Goal: Information Seeking & Learning: Check status

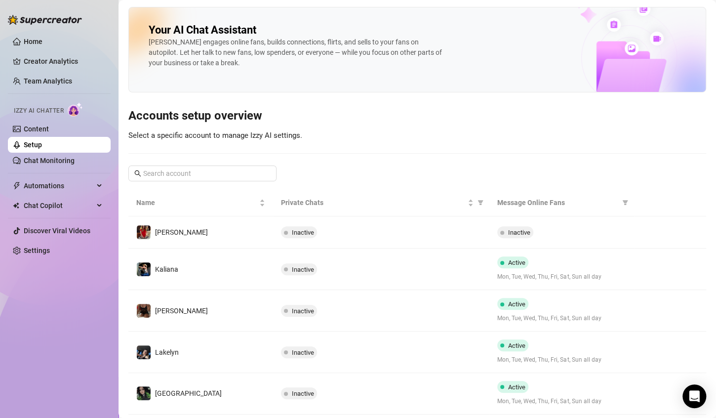
scroll to position [93, 0]
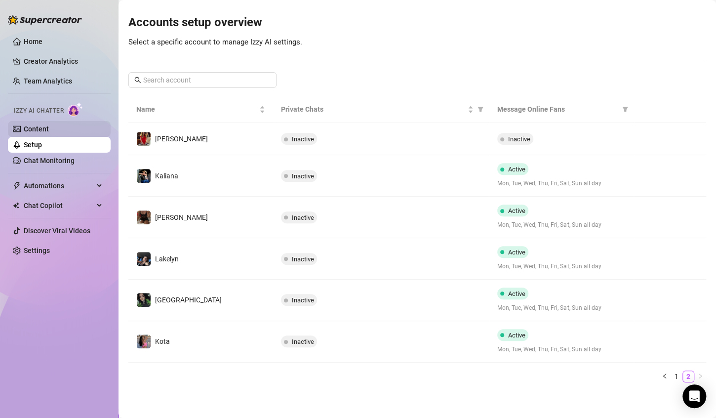
click at [47, 132] on link "Content" at bounding box center [36, 129] width 25 height 8
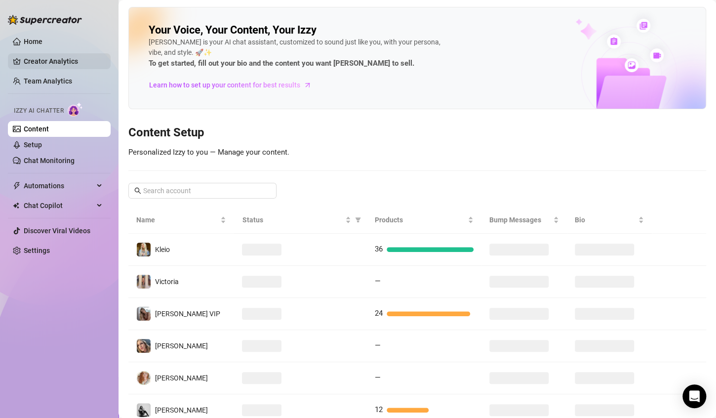
click at [69, 61] on link "Creator Analytics" at bounding box center [63, 61] width 79 height 16
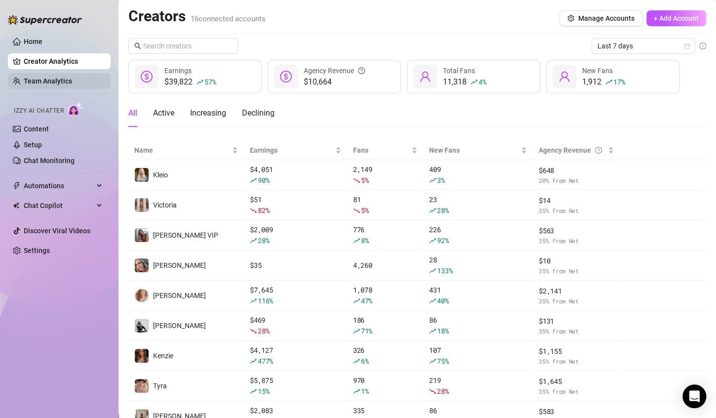
click at [30, 79] on link "Team Analytics" at bounding box center [48, 81] width 48 height 8
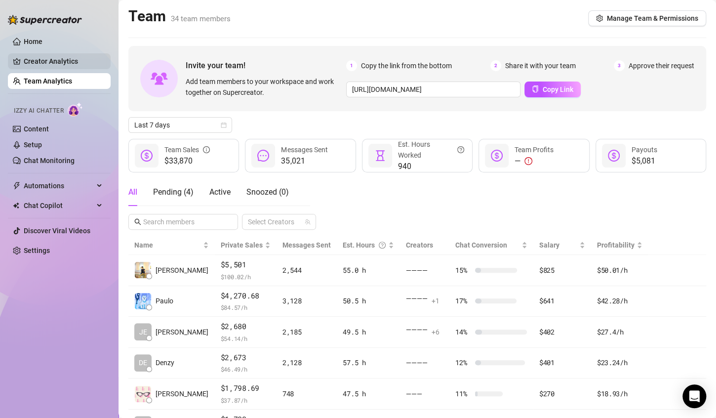
click at [59, 58] on link "Creator Analytics" at bounding box center [63, 61] width 79 height 16
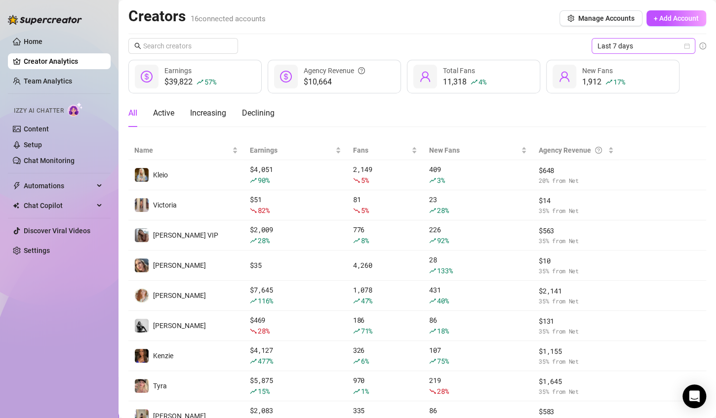
click at [684, 48] on icon "calendar" at bounding box center [687, 46] width 6 height 6
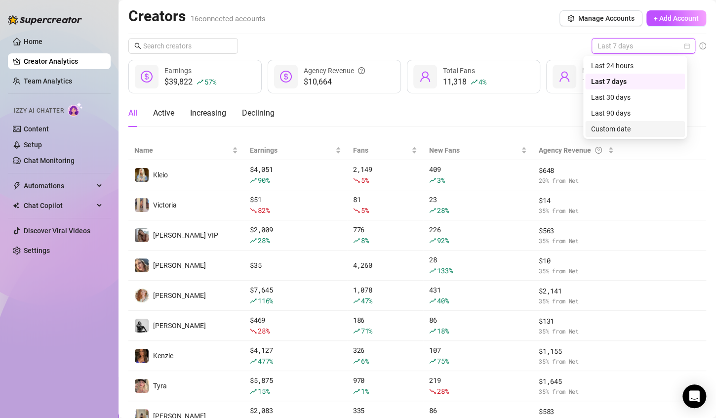
click at [647, 132] on div "Custom date" at bounding box center [635, 128] width 88 height 11
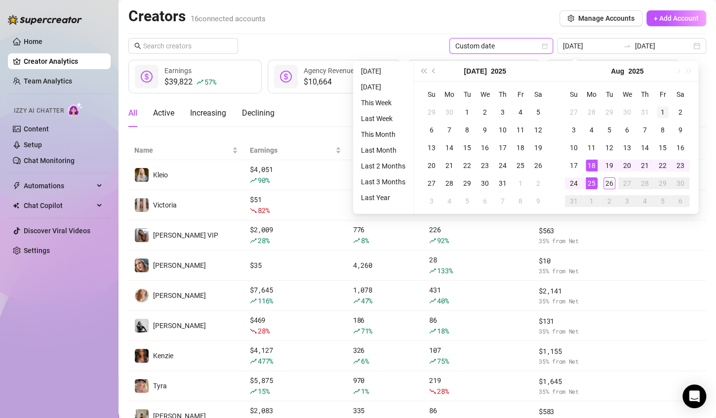
type input "[DATE]"
click at [663, 110] on div "1" at bounding box center [662, 112] width 12 height 12
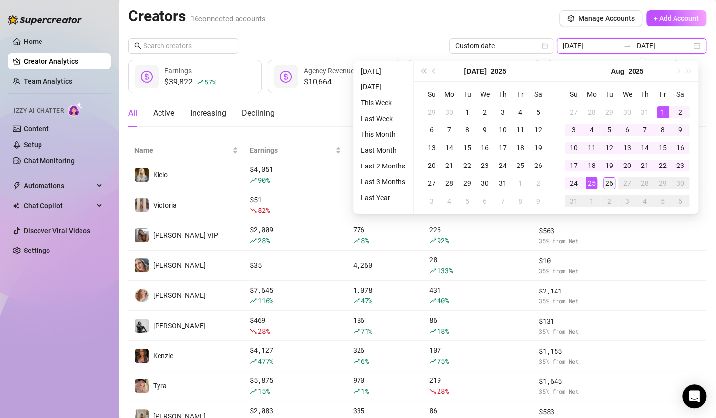
type input "[DATE]"
click at [612, 185] on div "26" at bounding box center [609, 183] width 12 height 12
